Goal: Task Accomplishment & Management: Complete application form

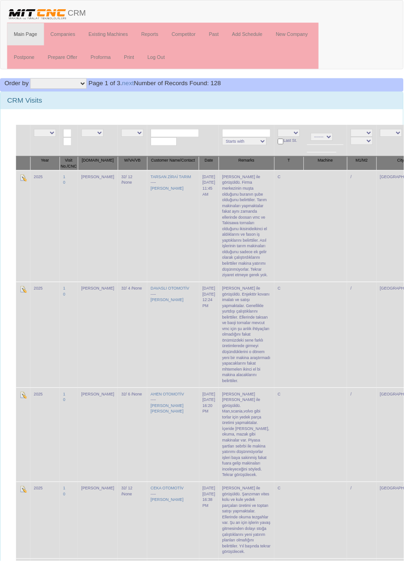
click at [179, 135] on input "text" at bounding box center [181, 138] width 50 height 9
click at [200, 152] on link "ATAK PAR OTOMOTİV SAN" at bounding box center [186, 150] width 82 height 10
type input "ATAKPAR OTOMOTİV SAN"
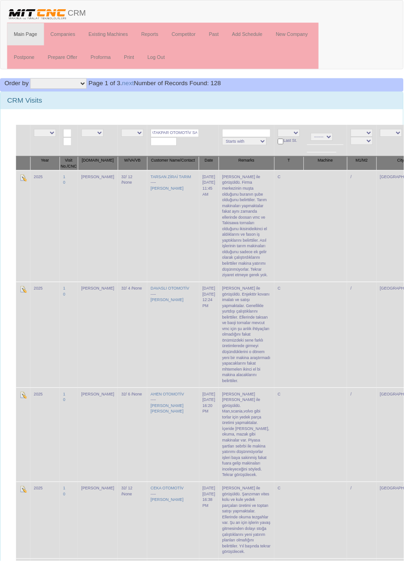
scroll to position [0, 0]
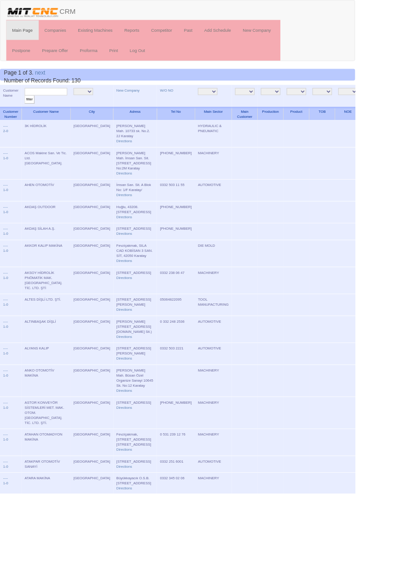
click at [59, 110] on input "text" at bounding box center [54, 108] width 50 height 9
type input "Ö"
type input "Kalsan"
click at [29, 112] on input "filter" at bounding box center [35, 117] width 12 height 10
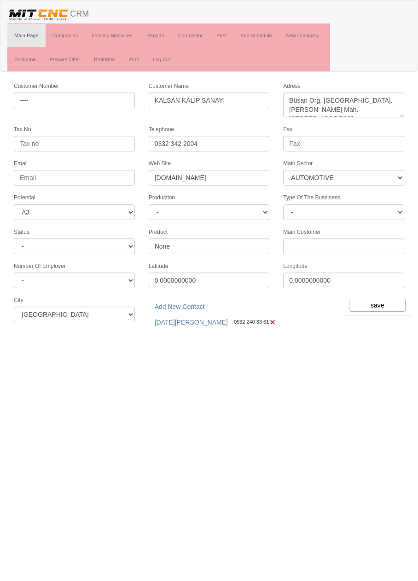
select select "370"
select select "3"
click at [199, 300] on link "Add New Contact" at bounding box center [180, 307] width 62 height 16
click at [189, 300] on link "Add New Contact" at bounding box center [180, 307] width 62 height 16
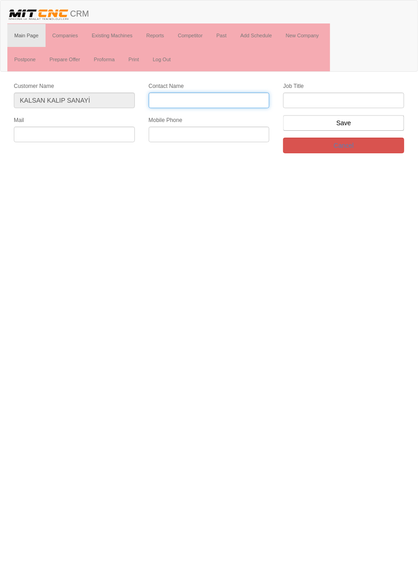
click at [225, 102] on input "Contact Name" at bounding box center [209, 101] width 121 height 16
type input "Ayhan can"
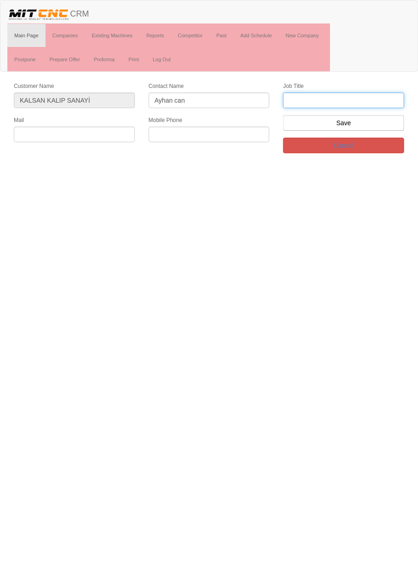
click at [348, 100] on input "text" at bounding box center [343, 101] width 121 height 16
type input "firma sahibi"
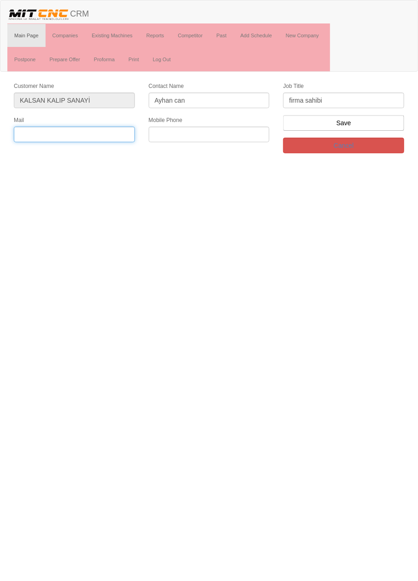
click at [101, 135] on input "text" at bounding box center [74, 135] width 121 height 16
type input "[EMAIL_ADDRESS][DOMAIN_NAME]"
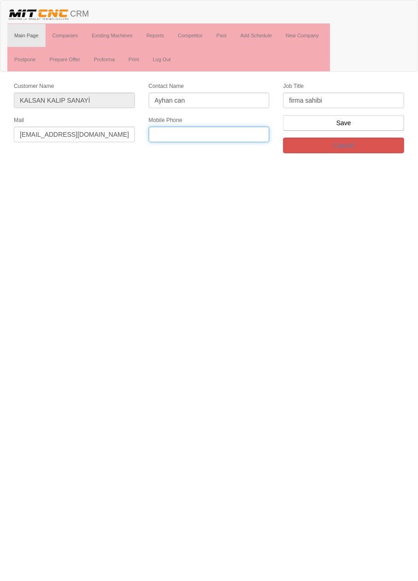
click at [227, 132] on input "text" at bounding box center [209, 135] width 121 height 16
type input "0532 466 1365"
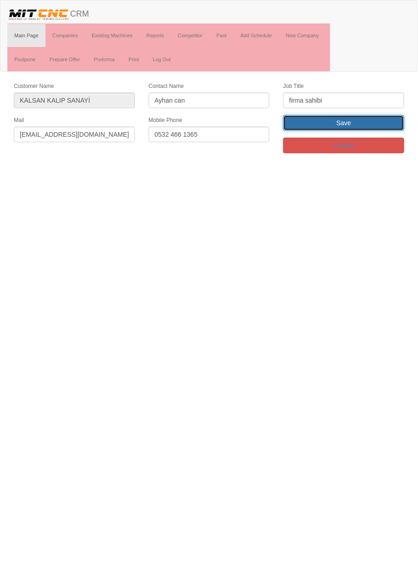
click at [375, 125] on input "Save" at bounding box center [343, 123] width 121 height 16
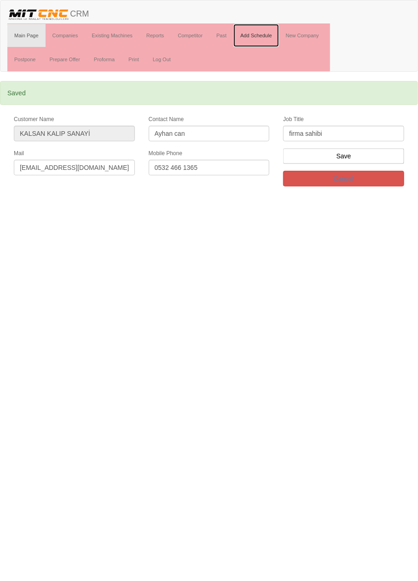
click at [263, 37] on link "Add Schedule" at bounding box center [257, 35] width 46 height 23
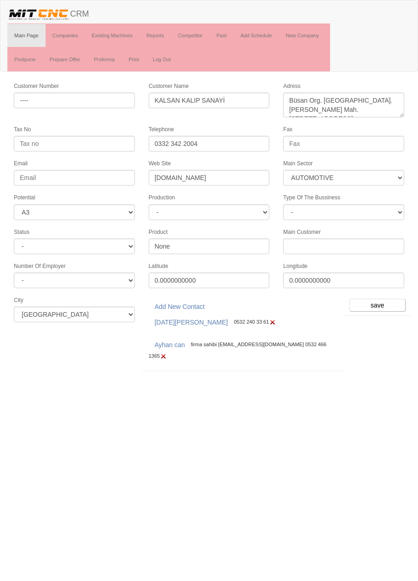
select select "370"
select select "3"
click at [381, 299] on input "save" at bounding box center [378, 305] width 56 height 13
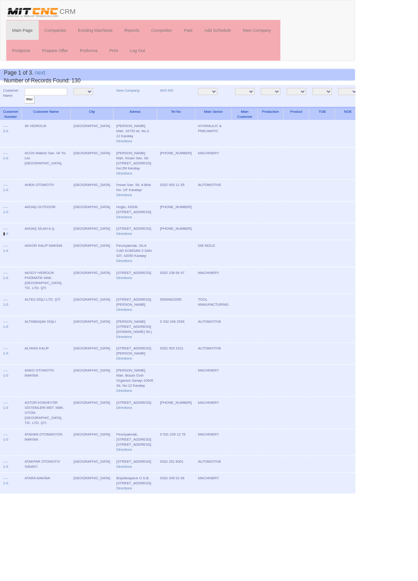
click at [5, 278] on link "1" at bounding box center [5, 275] width 2 height 5
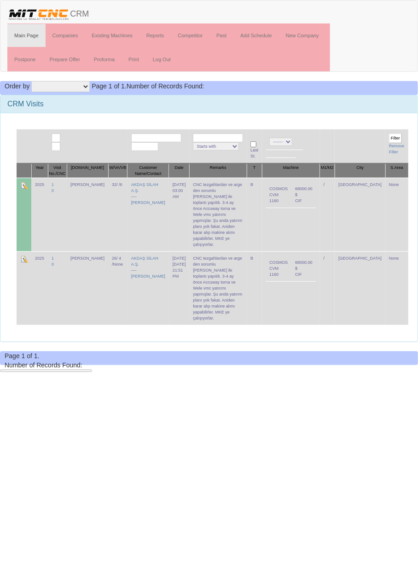
click at [417, 293] on form "Order by Company Company Desc Mark 1 Mark 1 Desc Mark 2 Mark 2 Desc Salesman Sa…" at bounding box center [209, 225] width 418 height 289
click at [223, 35] on link "Past" at bounding box center [222, 35] width 24 height 23
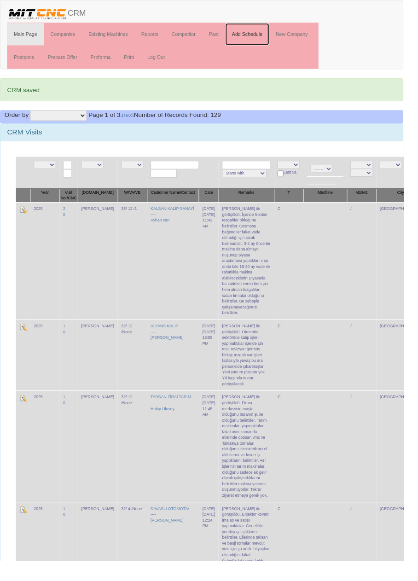
click at [263, 35] on link "Add Schedule" at bounding box center [257, 35] width 46 height 23
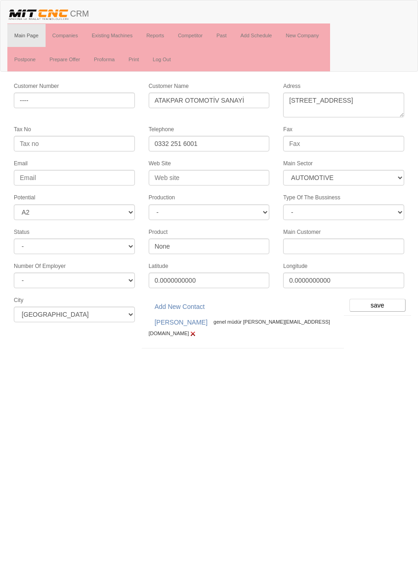
select select "370"
select select "2"
click at [382, 299] on input "save" at bounding box center [378, 305] width 56 height 13
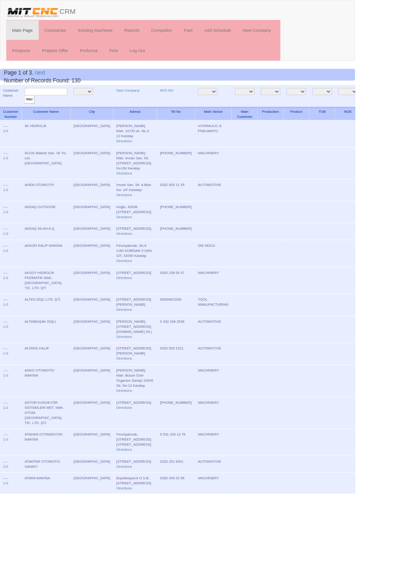
click at [59, 107] on input "text" at bounding box center [54, 108] width 50 height 9
type input "Tozmak"
click at [29, 112] on input "filter" at bounding box center [35, 117] width 12 height 10
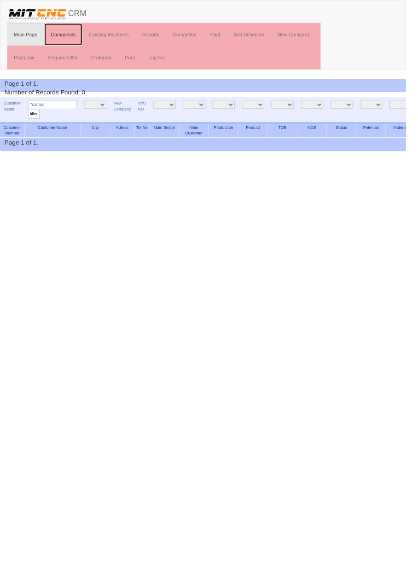
click at [56, 34] on link "Companies" at bounding box center [66, 35] width 40 height 23
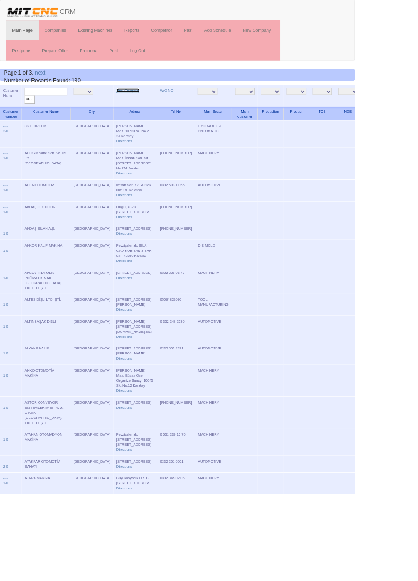
click at [137, 107] on link "New Company" at bounding box center [150, 106] width 27 height 5
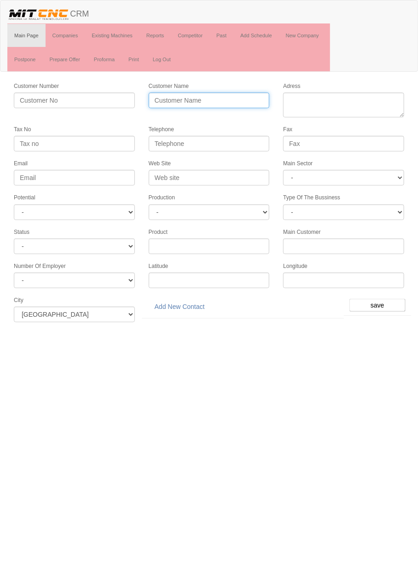
click at [237, 99] on input "Customer Name" at bounding box center [209, 101] width 121 height 16
type input "T"
type input "TOZMAKSAN OTOMOTİV"
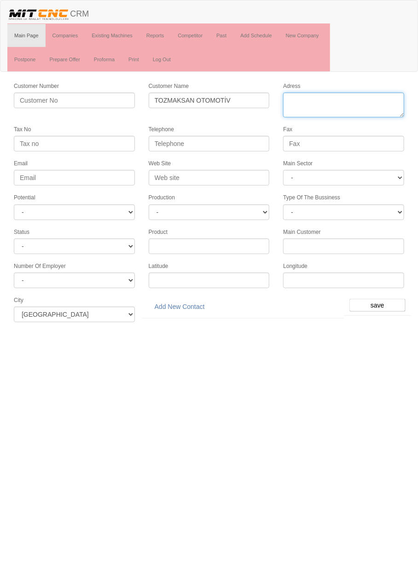
click at [363, 100] on textarea "Adress" at bounding box center [343, 105] width 121 height 25
paste textarea "[PERSON_NAME] Mah. [STREET_ADDRESS] No:2-s"
type textarea "[PERSON_NAME] Mah. [STREET_ADDRESS] No:2-s"
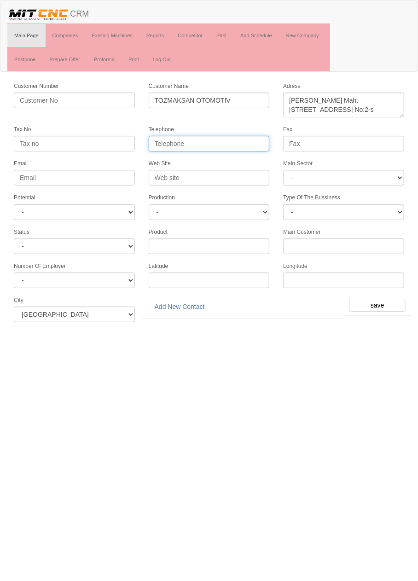
paste input "+903323424326"
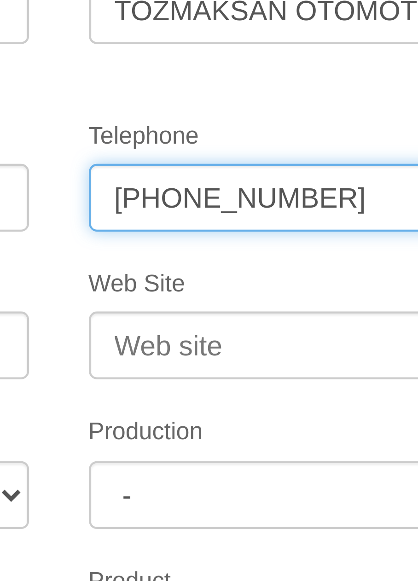
click at [188, 142] on input "+903323424326" at bounding box center [209, 144] width 121 height 16
click at [178, 142] on input "+90332342 4326" at bounding box center [209, 144] width 121 height 16
click at [177, 142] on input "+90332342 4326" at bounding box center [209, 144] width 121 height 16
click at [163, 141] on input "+90332 342 4326" at bounding box center [209, 144] width 121 height 16
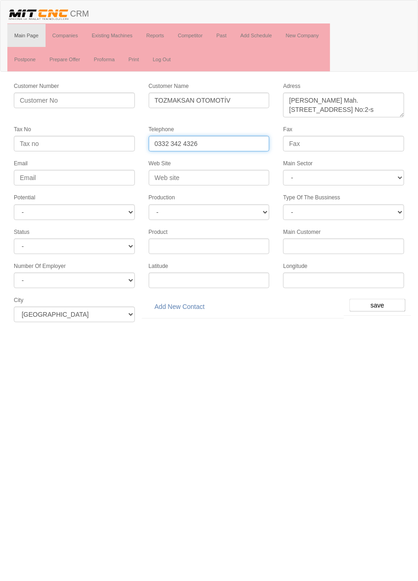
type input "0332 342 4326"
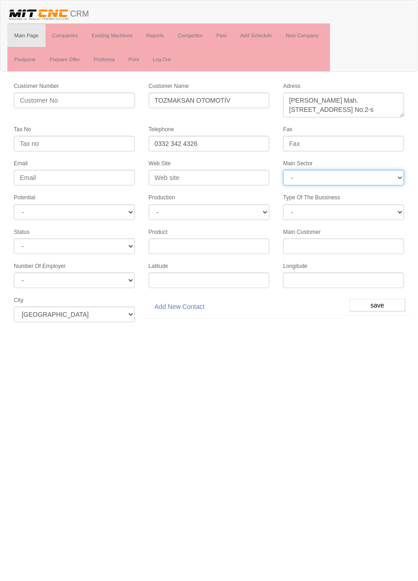
click at [371, 176] on select "- DIE MOLD MACHINERY DEFENCE ELECTRICAL COMPONENTS MEDICAL TOOL MANUFACTURING J…" at bounding box center [343, 178] width 121 height 16
select select "370"
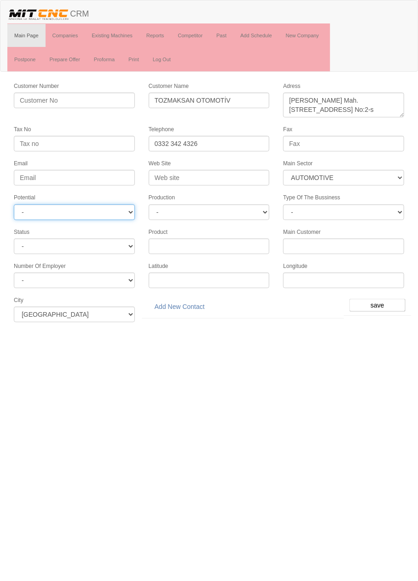
click at [120, 205] on select "- A1 A2 A3 B1 B2 B3 C1 C2 C3" at bounding box center [74, 213] width 121 height 16
select select "5"
click at [382, 299] on input "save" at bounding box center [378, 305] width 56 height 13
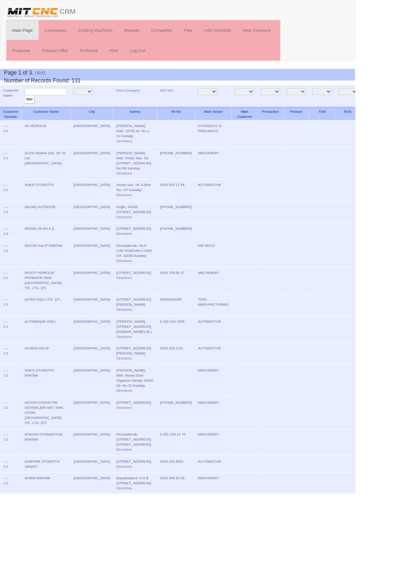
click at [66, 108] on input "text" at bounding box center [54, 108] width 50 height 9
type input "Tozmaksan"
click at [29, 112] on input "filter" at bounding box center [35, 117] width 12 height 10
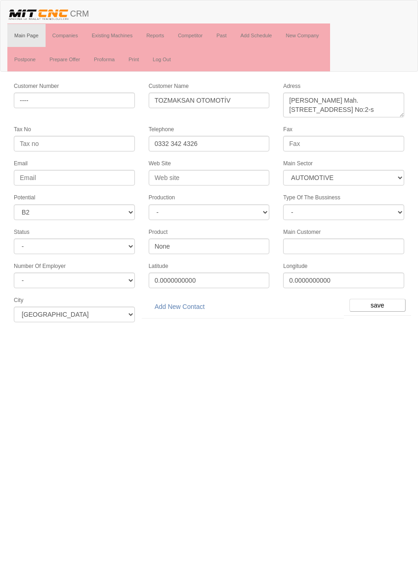
select select "370"
select select "5"
click at [187, 304] on link "Add New Contact" at bounding box center [180, 307] width 62 height 16
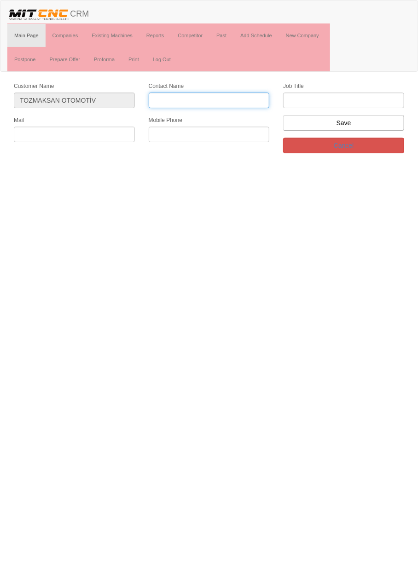
click at [226, 100] on input "Contact Name" at bounding box center [209, 101] width 121 height 16
type input "Enes tozlu"
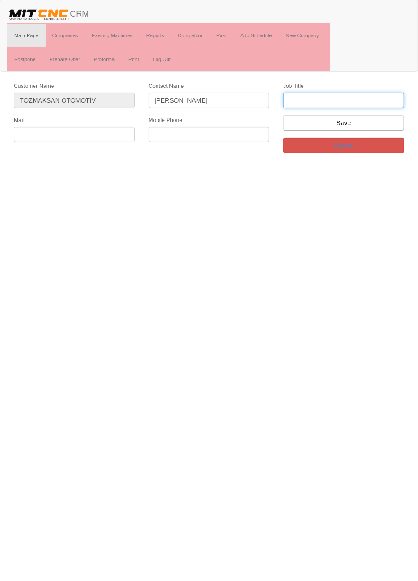
click at [347, 98] on input "text" at bounding box center [343, 101] width 121 height 16
type input "genel müdür"
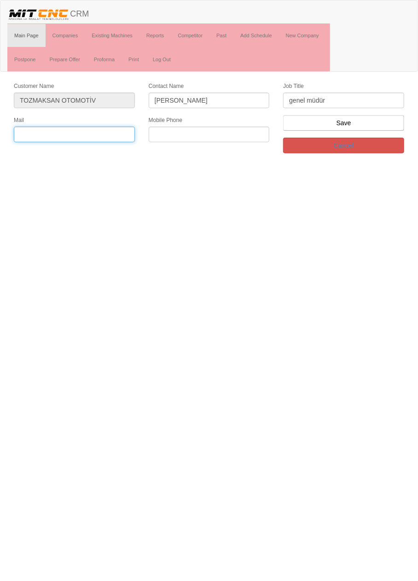
click at [99, 132] on input "text" at bounding box center [74, 135] width 121 height 16
paste input "[EMAIL_ADDRESS][DOMAIN_NAME]"
type input "[EMAIL_ADDRESS][DOMAIN_NAME]"
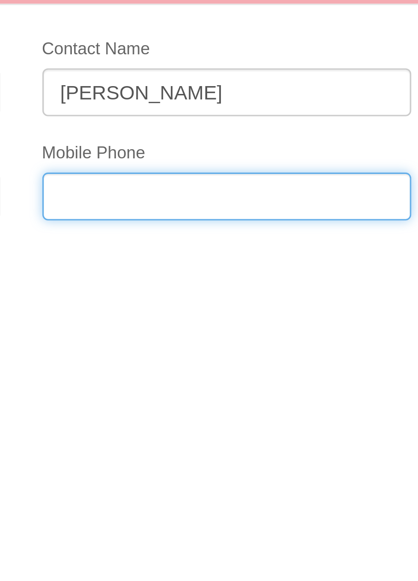
click at [228, 131] on input "text" at bounding box center [209, 135] width 121 height 16
paste input "90 541 374 23 43"
click at [158, 132] on input "90 541 374 23 43" at bounding box center [209, 135] width 121 height 16
click at [165, 132] on input "90 541 374 23 43" at bounding box center [209, 135] width 121 height 16
click at [195, 132] on input "0541 374 23 43" at bounding box center [209, 135] width 121 height 16
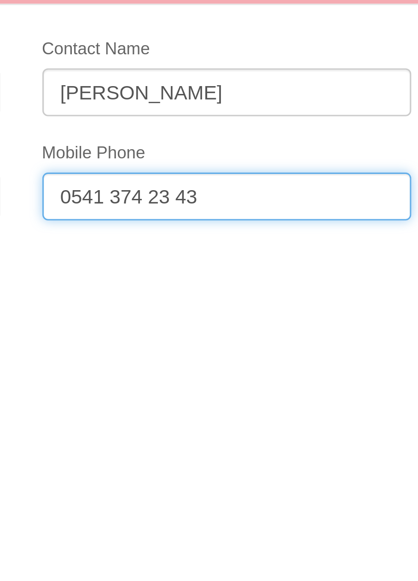
click at [193, 132] on input "0541 374 23 43" at bounding box center [209, 135] width 121 height 16
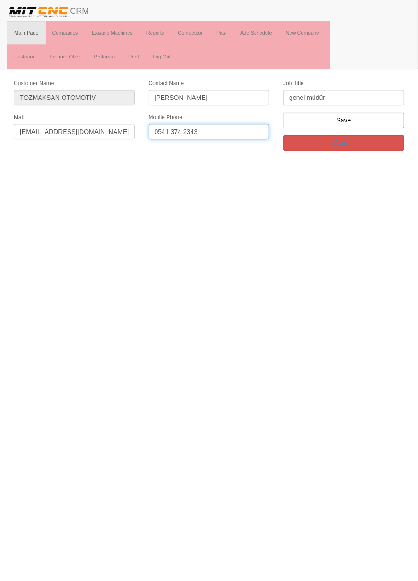
type input "0541 374 2343"
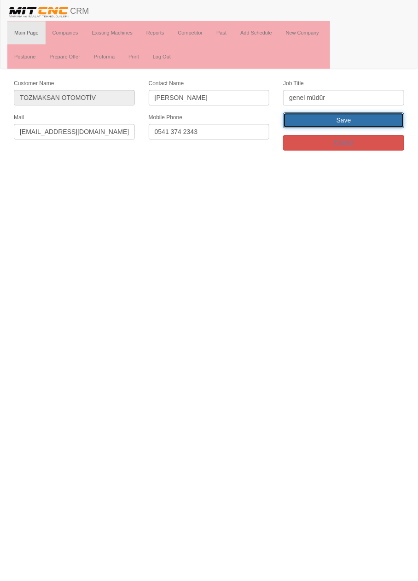
click at [376, 116] on input "Save" at bounding box center [343, 123] width 121 height 16
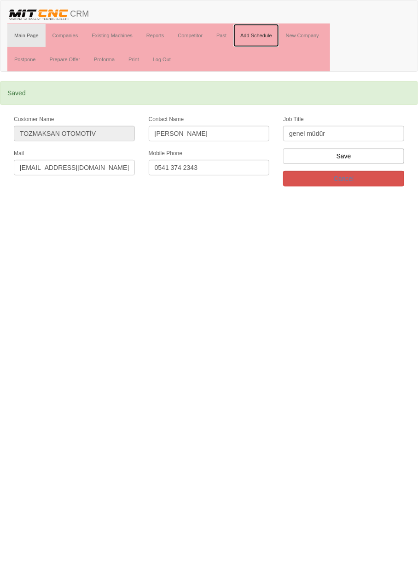
click at [265, 33] on link "Add Schedule" at bounding box center [257, 35] width 46 height 23
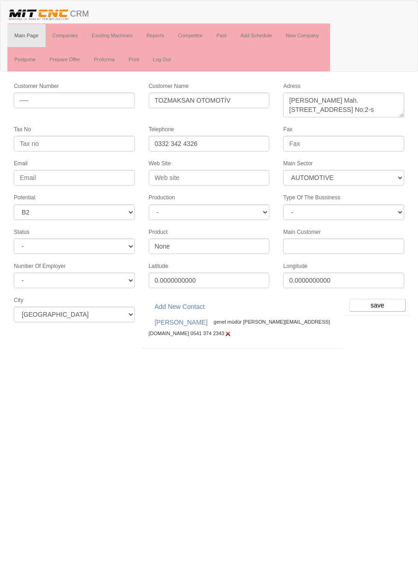
select select "370"
select select "5"
click at [381, 299] on input "save" at bounding box center [378, 305] width 56 height 13
